Goal: Use online tool/utility: Utilize a website feature to perform a specific function

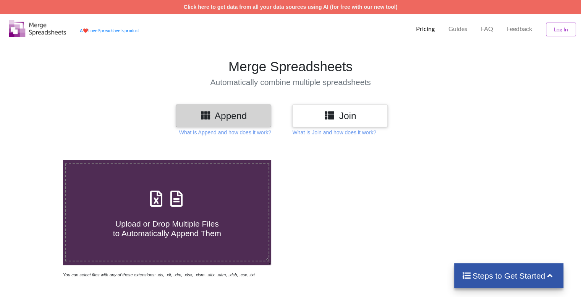
click at [346, 112] on h3 "Join" at bounding box center [340, 115] width 84 height 11
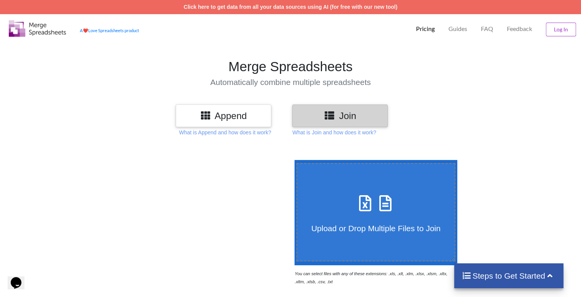
click at [341, 227] on span "Upload or Drop Multiple Files to Join" at bounding box center [376, 228] width 129 height 9
click at [293, 160] on input "Upload or Drop Multiple Files to Join" at bounding box center [293, 160] width 0 height 0
type input "C:\fakepath\001- 1 (1).csv"
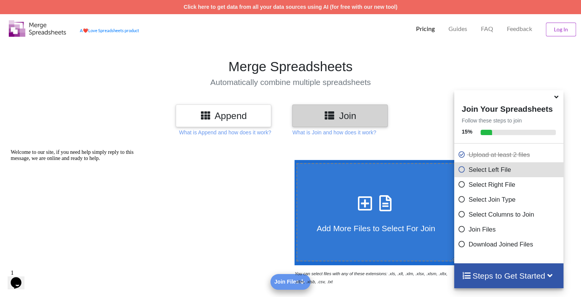
click at [227, 115] on h3 "Append" at bounding box center [224, 115] width 84 height 11
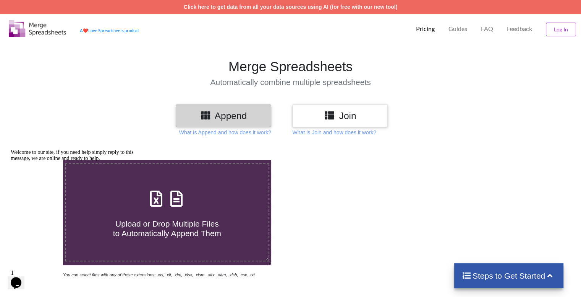
click at [476, 274] on h4 "Steps to Get Started" at bounding box center [509, 276] width 94 height 10
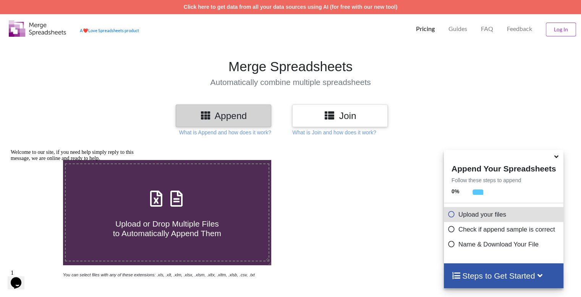
click at [450, 231] on icon at bounding box center [452, 227] width 8 height 6
click at [450, 229] on icon at bounding box center [452, 227] width 8 height 6
click at [450, 246] on icon at bounding box center [452, 242] width 8 height 6
click at [450, 231] on icon at bounding box center [452, 227] width 8 height 6
click at [245, 7] on link "Click here to get data from all your data sources using AI (for free with our n…" at bounding box center [291, 7] width 214 height 6
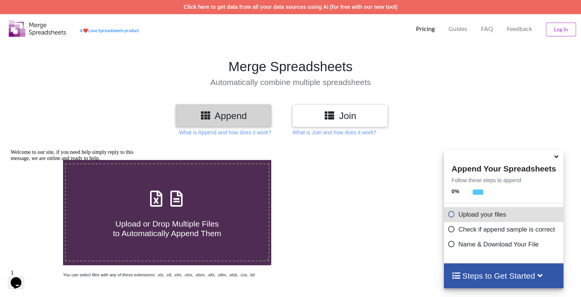
click at [22, 277] on div "Opens Chat This icon Opens the chat window." at bounding box center [16, 282] width 12 height 12
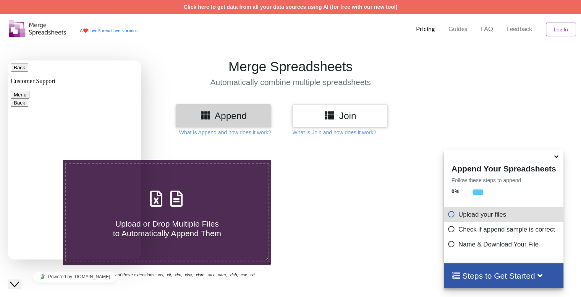
click at [155, 53] on section "Merge Spreadsheets Automatically combine multiple spreadsheets" at bounding box center [290, 72] width 581 height 63
click at [449, 216] on icon at bounding box center [452, 212] width 8 height 6
click at [450, 230] on icon at bounding box center [452, 227] width 8 height 6
click at [451, 240] on icon at bounding box center [452, 242] width 8 height 6
click at [558, 31] on button "Log In" at bounding box center [561, 30] width 30 height 14
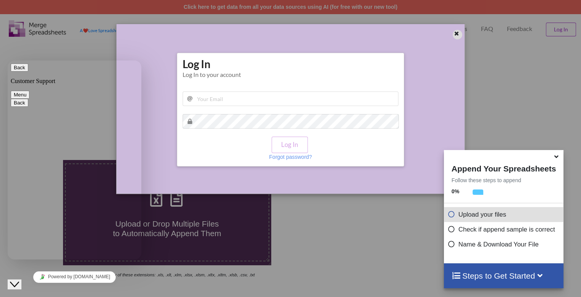
click at [459, 33] on icon at bounding box center [457, 32] width 6 height 5
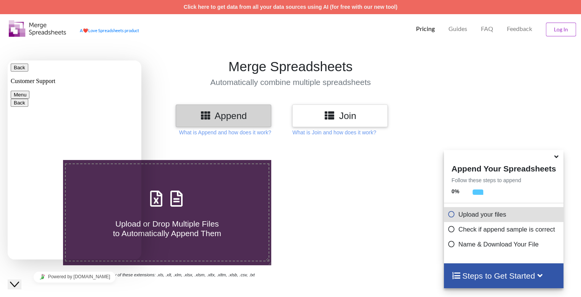
click at [225, 115] on h3 "Append" at bounding box center [224, 115] width 84 height 11
click at [222, 180] on label "Upload or Drop Multiple Files to Automatically Append Them" at bounding box center [167, 212] width 204 height 98
click at [40, 160] on input "Upload or Drop Multiple Files to Automatically Append Them" at bounding box center [40, 160] width 0 height 0
click at [34, 54] on section "Merge Spreadsheets Automatically combine multiple spreadsheets" at bounding box center [290, 72] width 581 height 63
click at [141, 54] on section "Merge Spreadsheets Automatically combine multiple spreadsheets" at bounding box center [290, 72] width 581 height 63
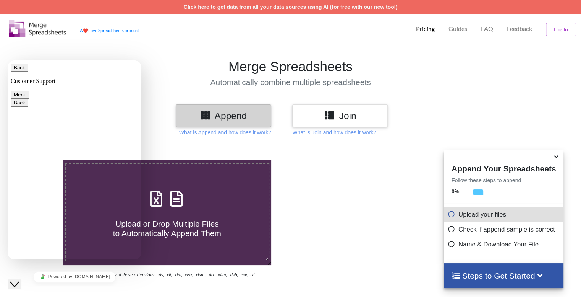
click at [17, 71] on button "Back" at bounding box center [20, 67] width 18 height 8
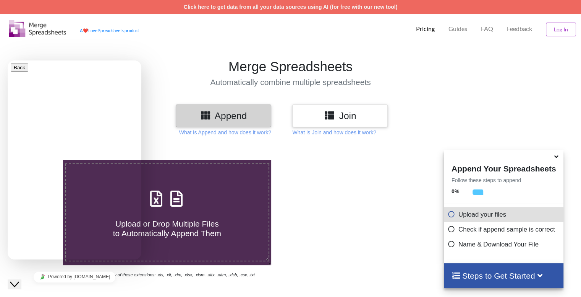
click at [19, 279] on icon "Close Chat This icon closes the chat window." at bounding box center [14, 283] width 9 height 9
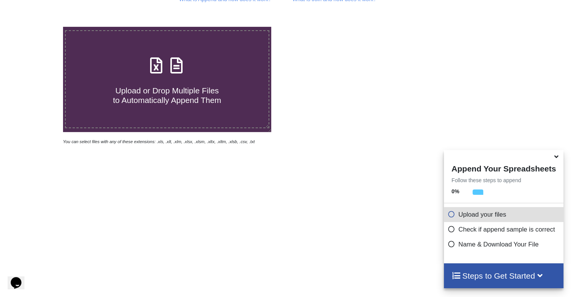
scroll to position [153, 0]
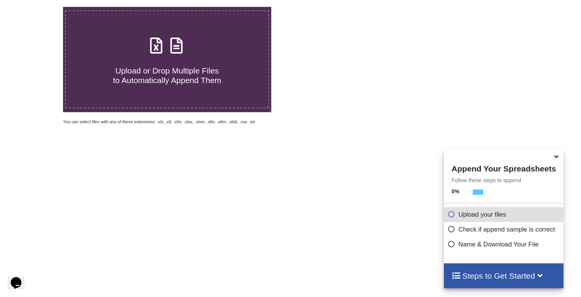
click at [542, 274] on icon at bounding box center [540, 275] width 10 height 8
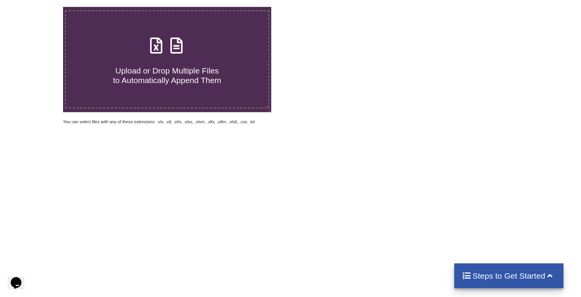
click at [549, 274] on icon at bounding box center [550, 275] width 10 height 8
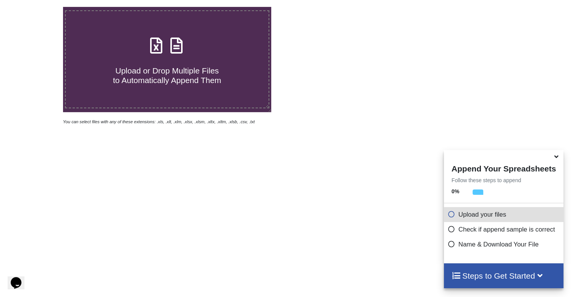
click at [451, 246] on icon at bounding box center [452, 242] width 8 height 6
click at [448, 228] on icon at bounding box center [452, 227] width 8 height 6
click at [153, 75] on span "Upload or Drop Multiple Files to Automatically Append Them" at bounding box center [167, 75] width 108 height 18
click at [40, 7] on input "Upload or Drop Multiple Files to Automatically Append Them" at bounding box center [40, 7] width 0 height 0
type input "C:\fakepath\001- 1 (1).csv"
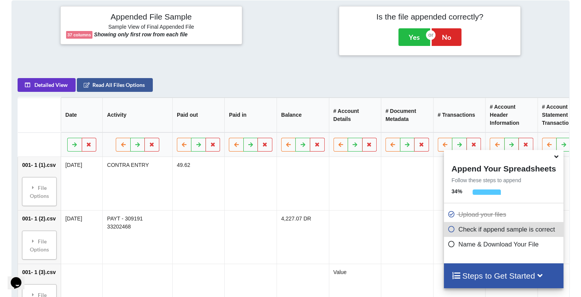
scroll to position [340, 0]
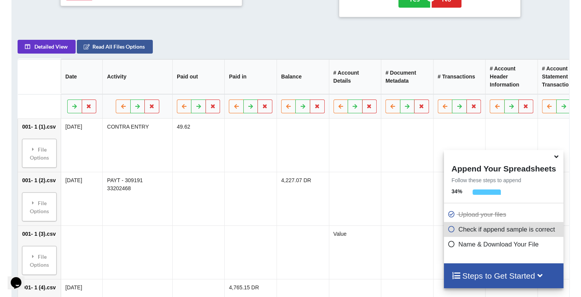
click at [450, 231] on icon at bounding box center [452, 227] width 8 height 6
click at [451, 243] on icon at bounding box center [452, 242] width 8 height 6
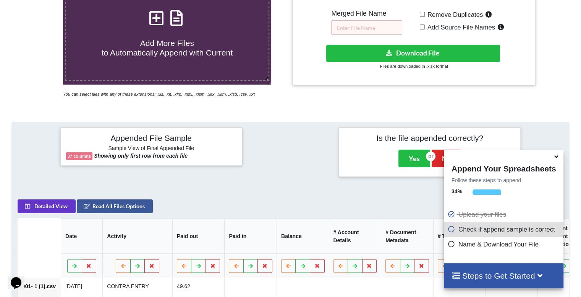
scroll to position [119, 0]
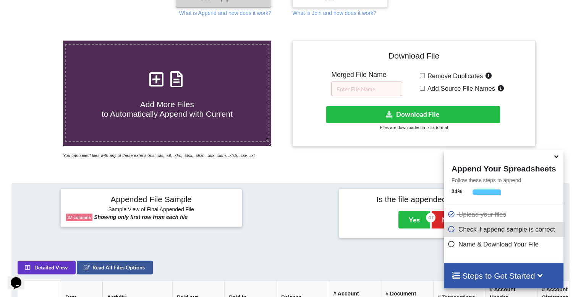
click at [422, 76] on input "Remove Duplicates" at bounding box center [422, 75] width 5 height 5
checkbox input "true"
click at [359, 89] on input "text" at bounding box center [366, 88] width 71 height 15
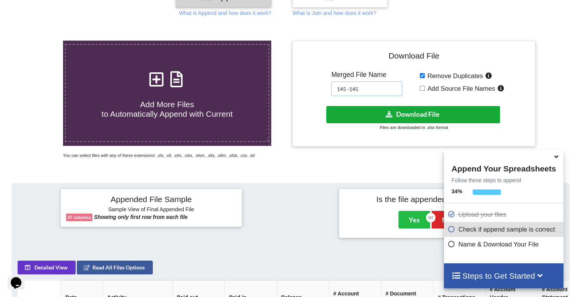
type input "145 -145"
click at [401, 113] on button "Download File" at bounding box center [413, 114] width 174 height 17
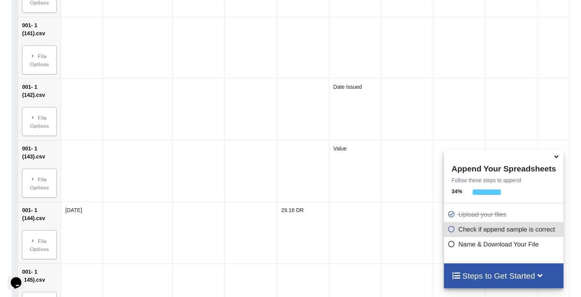
scroll to position [9128, 0]
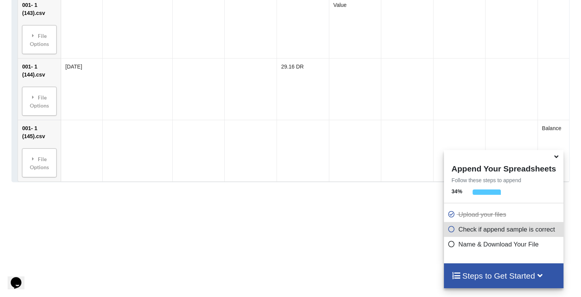
click at [449, 230] on icon at bounding box center [452, 227] width 8 height 6
click at [449, 243] on icon at bounding box center [452, 242] width 8 height 6
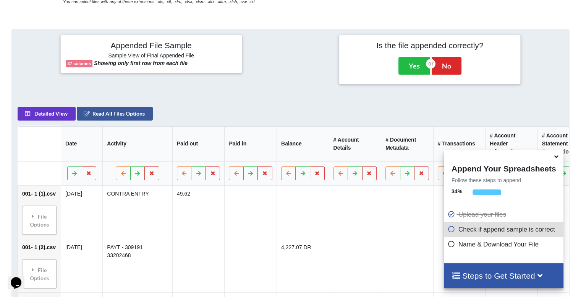
scroll to position [263, 0]
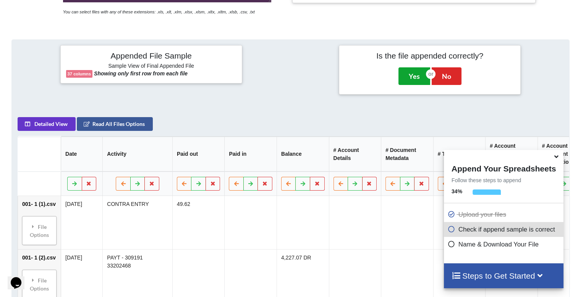
click at [415, 75] on button "Yes" at bounding box center [415, 76] width 32 height 18
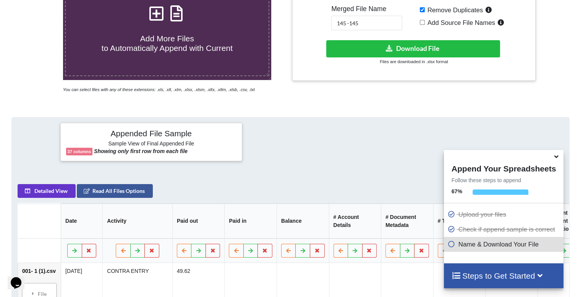
scroll to position [159, 0]
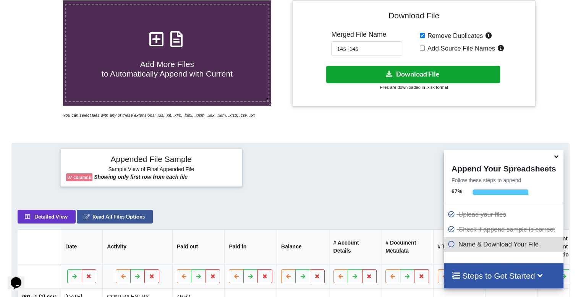
click at [404, 75] on button "Download File" at bounding box center [413, 74] width 174 height 17
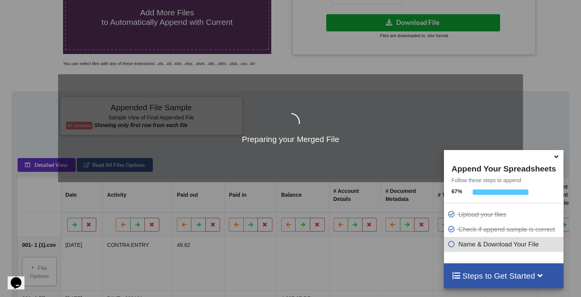
scroll to position [198, 0]
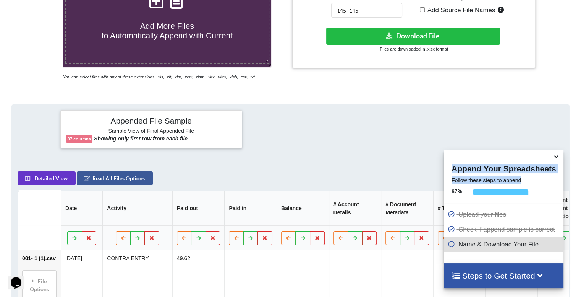
drag, startPoint x: 517, startPoint y: 159, endPoint x: 526, endPoint y: 181, distance: 24.1
click at [526, 181] on div "Append Your Spreadsheets Follow these steps to append 67 % Upload your files Ch…" at bounding box center [504, 206] width 120 height 113
click at [453, 246] on icon at bounding box center [452, 242] width 8 height 6
click at [450, 245] on icon at bounding box center [452, 242] width 8 height 6
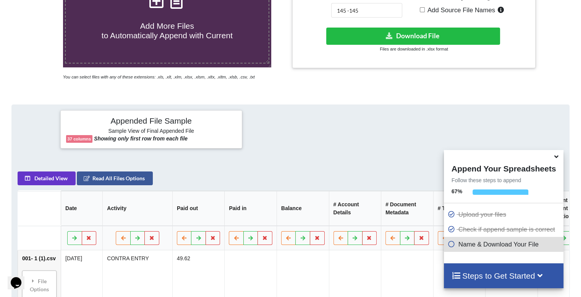
click at [448, 246] on icon at bounding box center [452, 242] width 8 height 6
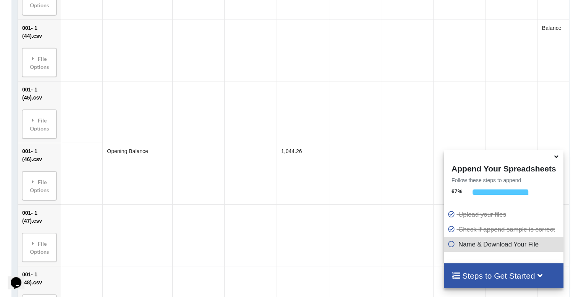
scroll to position [3026, 0]
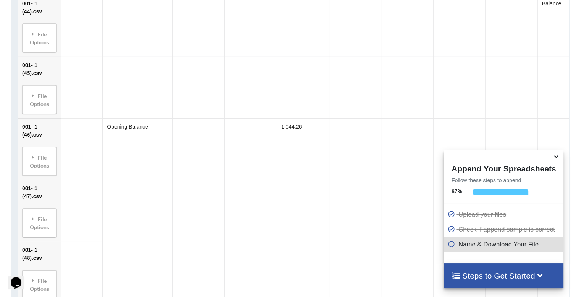
click at [449, 243] on icon at bounding box center [452, 242] width 8 height 6
click at [450, 245] on icon at bounding box center [452, 242] width 8 height 6
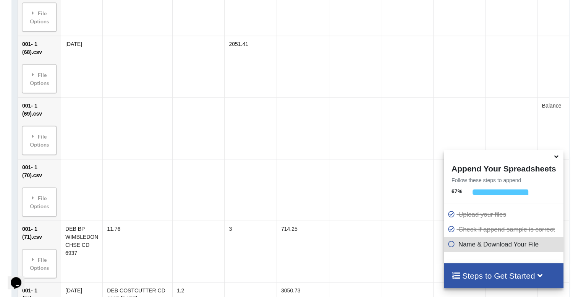
scroll to position [4402, 0]
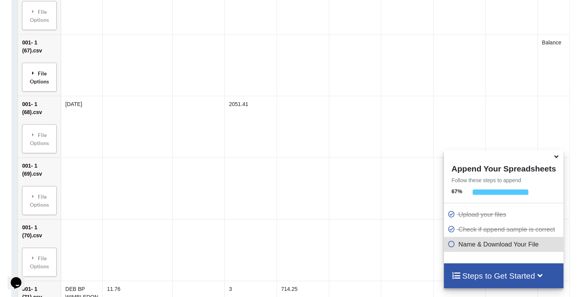
click at [42, 69] on div "File Options" at bounding box center [39, 77] width 30 height 24
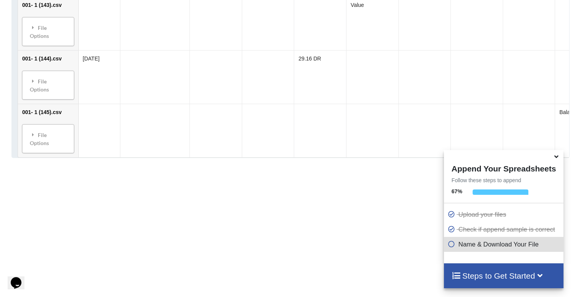
scroll to position [8147, 0]
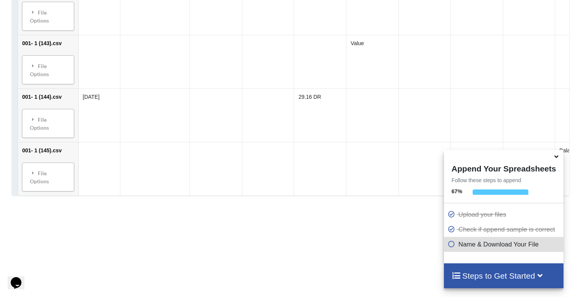
click at [479, 273] on h4 "Steps to Get Started" at bounding box center [504, 276] width 104 height 10
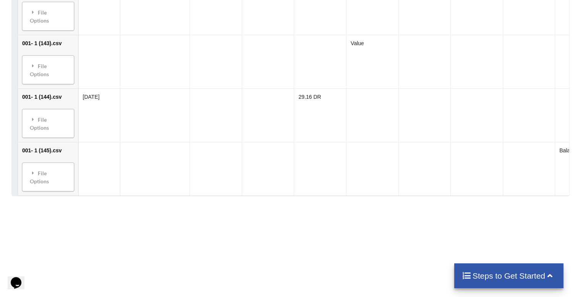
click at [480, 273] on h4 "Steps to Get Started" at bounding box center [509, 276] width 94 height 10
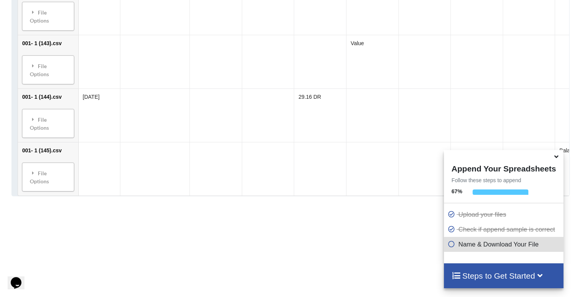
click at [450, 245] on icon at bounding box center [452, 242] width 8 height 6
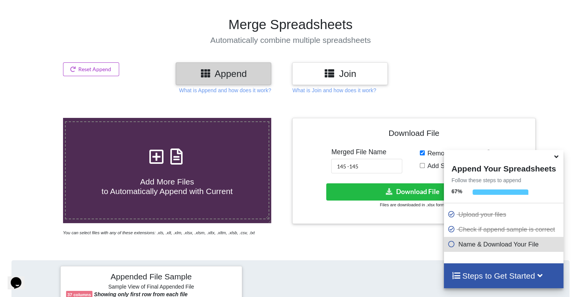
scroll to position [0, 0]
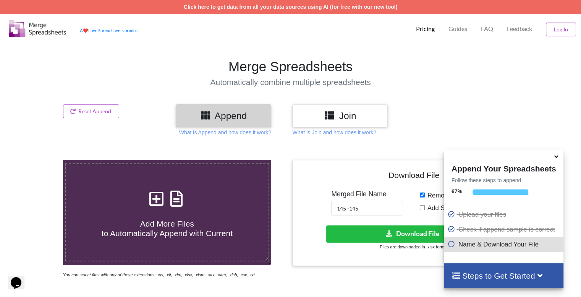
click at [404, 209] on div "Download File Merged File Name 145 -145 Remove Duplicates Add Source File Names…" at bounding box center [414, 213] width 232 height 94
click at [477, 281] on div "Steps to Get Started" at bounding box center [504, 275] width 120 height 25
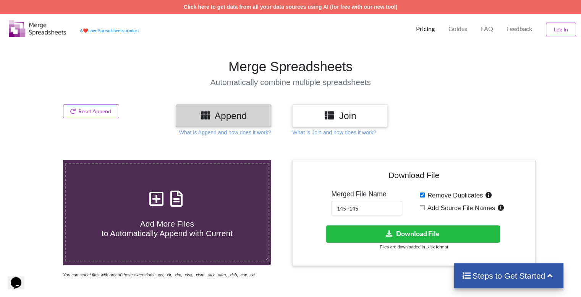
click at [422, 207] on input "Add Source File Names" at bounding box center [422, 207] width 5 height 5
checkbox input "true"
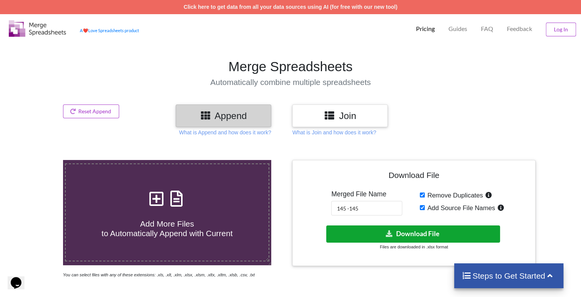
click at [413, 232] on button "Download File" at bounding box center [413, 233] width 174 height 17
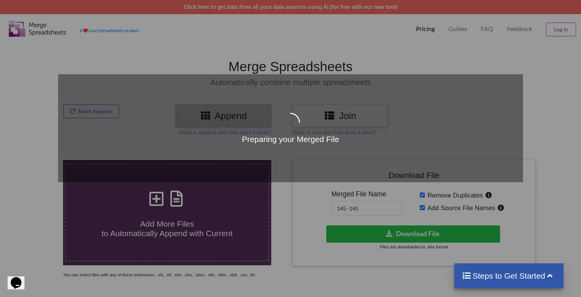
click at [474, 274] on h4 "Steps to Get Started" at bounding box center [509, 276] width 94 height 10
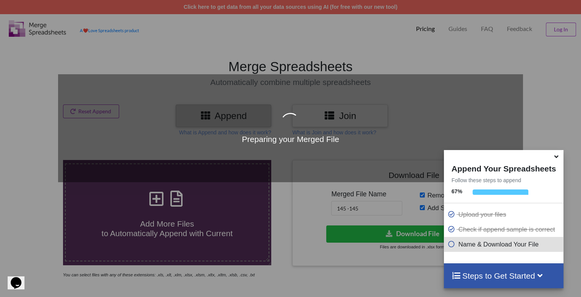
click at [474, 274] on h4 "Steps to Get Started" at bounding box center [504, 276] width 104 height 10
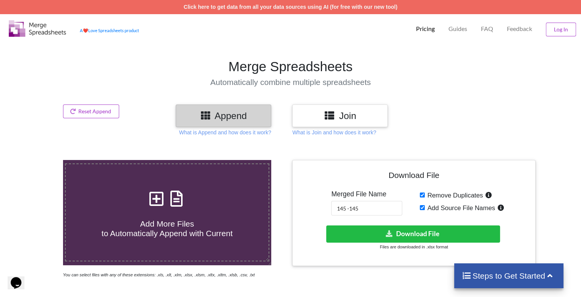
click at [479, 273] on h4 "Steps to Get Started" at bounding box center [509, 276] width 94 height 10
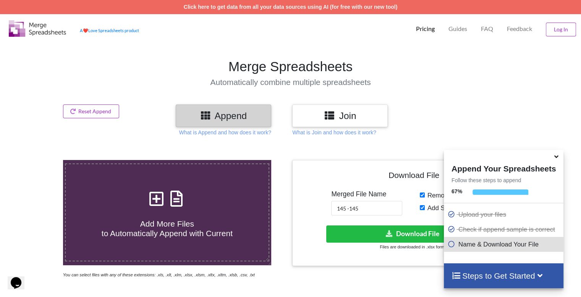
click at [451, 243] on icon at bounding box center [452, 242] width 8 height 6
click at [240, 118] on h3 "Append" at bounding box center [224, 115] width 84 height 11
click at [90, 110] on button "Reset Append" at bounding box center [91, 111] width 57 height 14
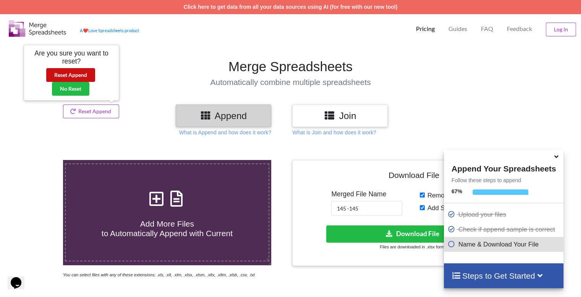
click at [67, 76] on button "Reset Append" at bounding box center [70, 75] width 49 height 14
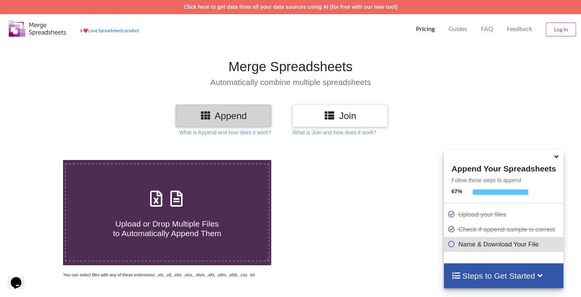
click at [212, 115] on h3 "Append" at bounding box center [224, 115] width 84 height 11
click at [223, 114] on h3 "Append" at bounding box center [224, 115] width 84 height 11
click at [352, 8] on link "Click here to get data from all your data sources using AI (for free with our n…" at bounding box center [291, 7] width 214 height 6
click at [449, 245] on icon at bounding box center [452, 242] width 8 height 6
click at [450, 245] on icon at bounding box center [452, 242] width 8 height 6
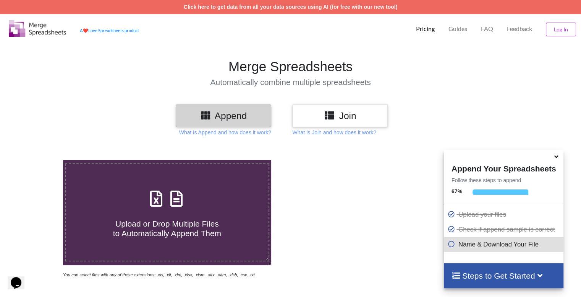
click at [463, 273] on h4 "Steps to Get Started" at bounding box center [504, 276] width 104 height 10
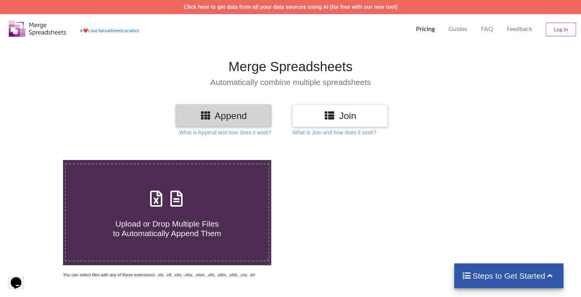
click at [464, 274] on icon at bounding box center [467, 275] width 10 height 8
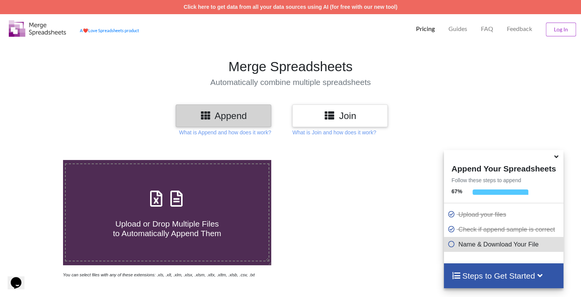
click at [450, 246] on icon at bounding box center [452, 242] width 8 height 6
